Goal: Transaction & Acquisition: Purchase product/service

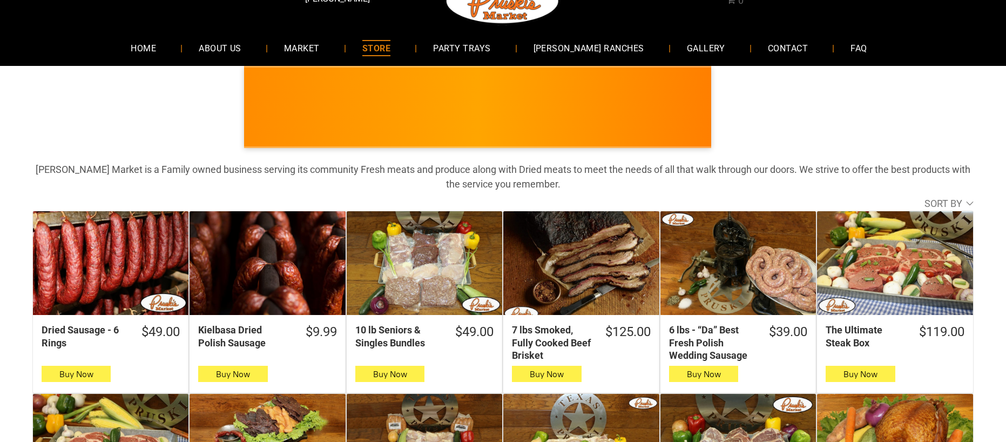
scroll to position [54, 0]
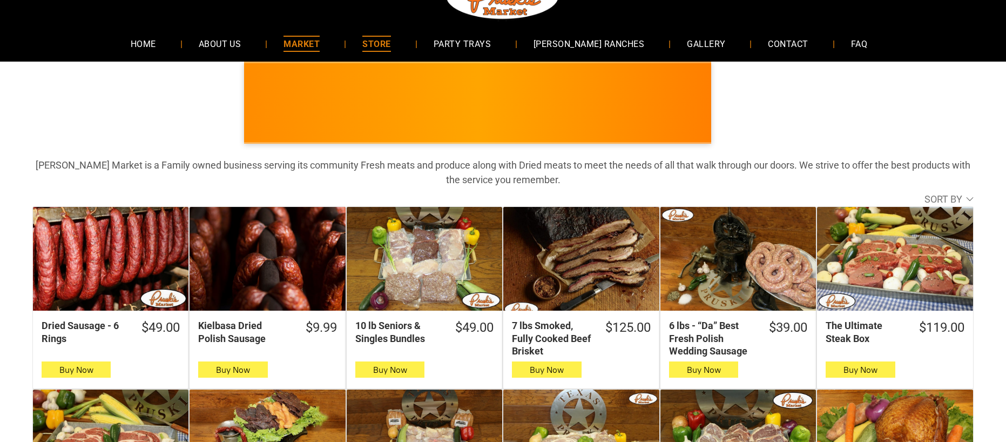
click at [320, 42] on span "MARKET" at bounding box center [301, 44] width 36 height 16
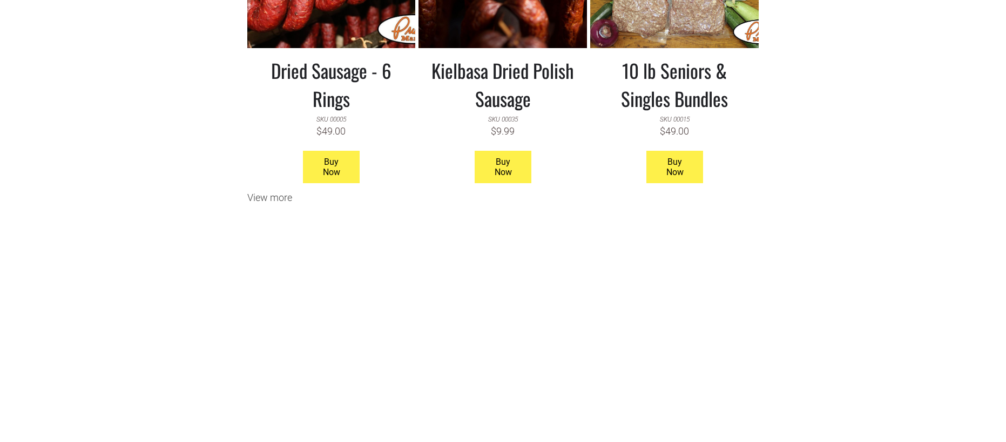
scroll to position [1134, 0]
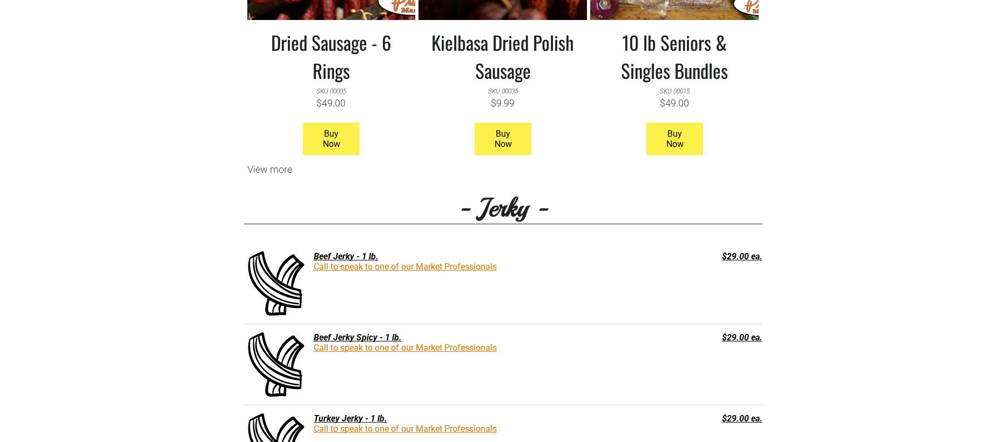
click at [281, 170] on div "View more" at bounding box center [503, 169] width 518 height 11
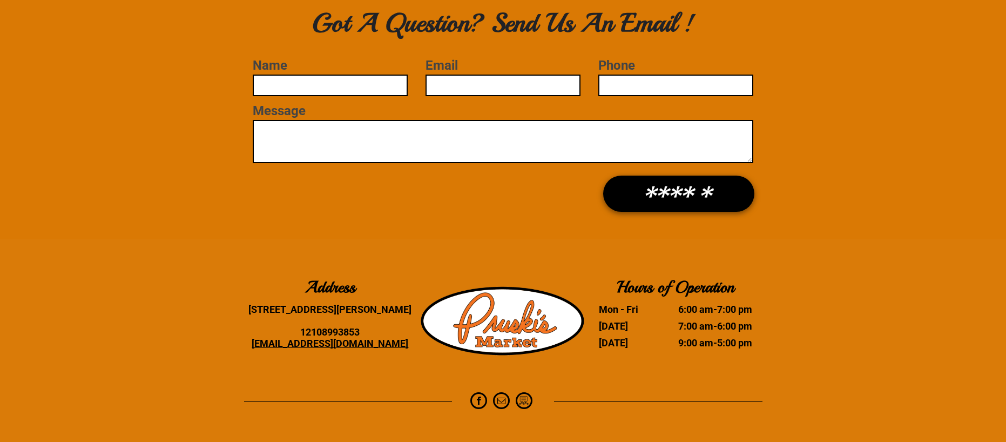
scroll to position [4332, 0]
